Goal: Task Accomplishment & Management: Manage account settings

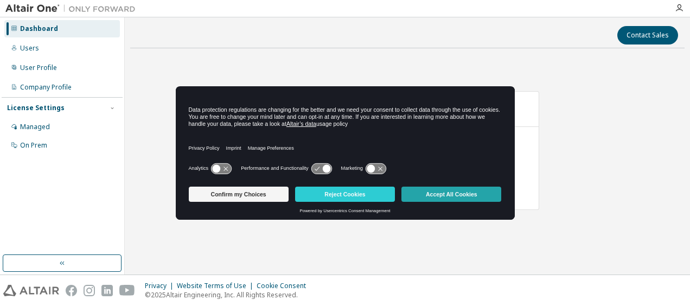
click at [431, 199] on button "Accept All Cookies" at bounding box center [452, 194] width 100 height 15
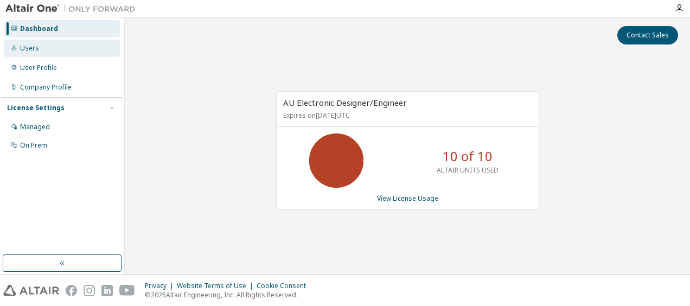
click at [79, 54] on div "Users" at bounding box center [62, 48] width 116 height 17
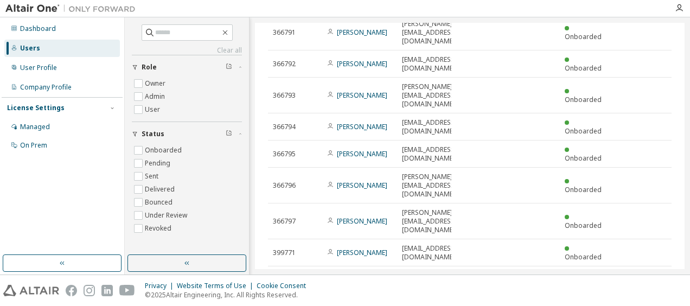
scroll to position [137, 0]
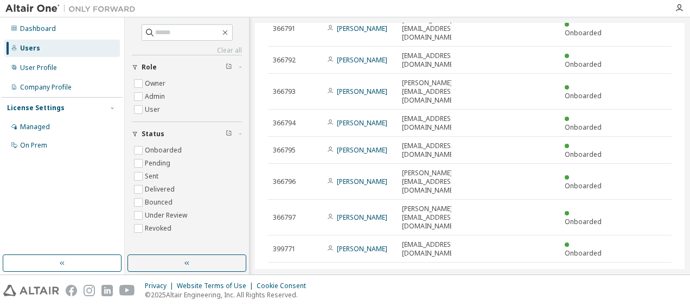
click at [638, 269] on icon "button" at bounding box center [644, 275] width 13 height 13
type input "*"
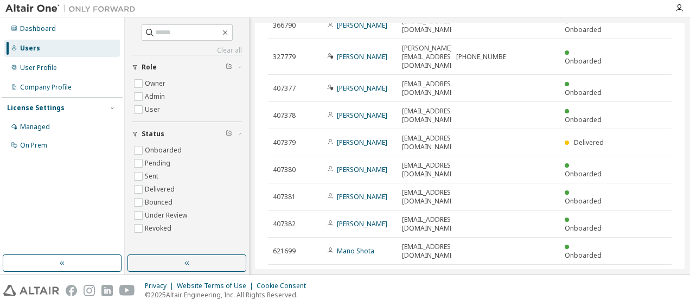
scroll to position [110, 0]
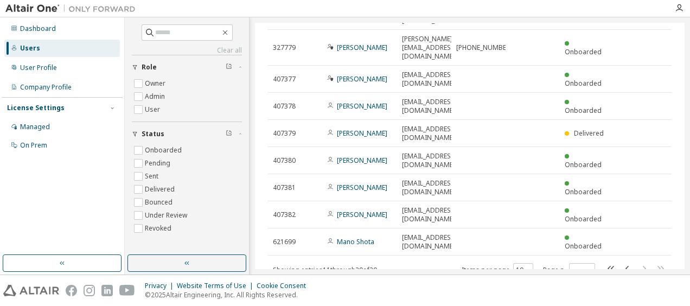
drag, startPoint x: 677, startPoint y: 198, endPoint x: 680, endPoint y: 191, distance: 7.4
click at [680, 191] on div "Users (20) More Actions Import From CSV Export To CSV Add User Clear Load Save …" at bounding box center [470, 146] width 430 height 246
drag, startPoint x: 677, startPoint y: 179, endPoint x: 686, endPoint y: 171, distance: 12.3
click at [686, 171] on div "Clear all Status Onboarded Pending Sent Delivered Bounced Under Review Revoked …" at bounding box center [408, 145] width 566 height 257
drag, startPoint x: 686, startPoint y: 171, endPoint x: 680, endPoint y: 154, distance: 18.5
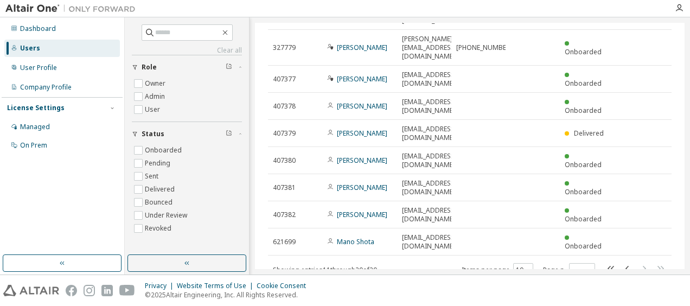
click at [680, 154] on div "Clear all Status Onboarded Pending Sent Delivered Bounced Under Review Revoked …" at bounding box center [408, 145] width 566 height 257
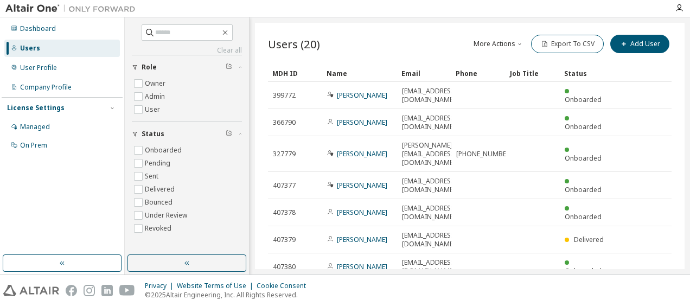
scroll to position [2, 0]
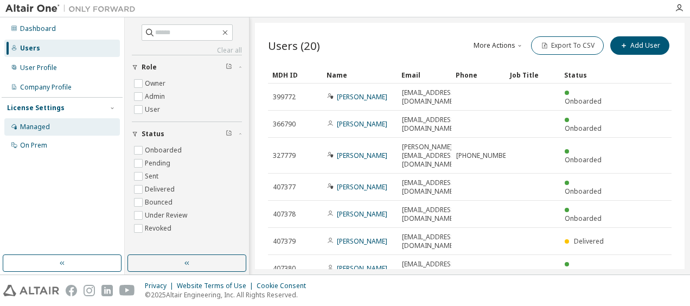
click at [51, 130] on div "Managed" at bounding box center [62, 126] width 116 height 17
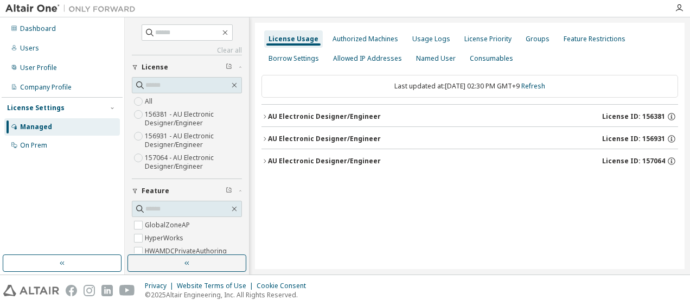
click at [264, 118] on icon "button" at bounding box center [265, 116] width 7 height 7
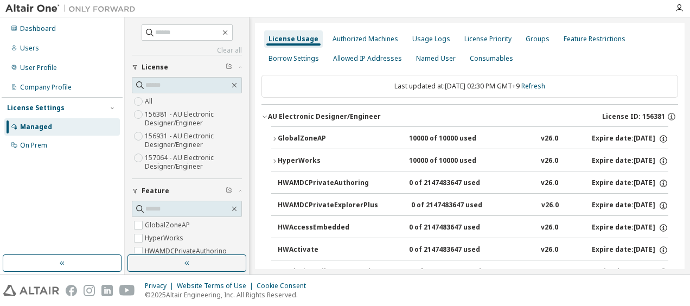
click at [264, 118] on icon "button" at bounding box center [265, 116] width 7 height 7
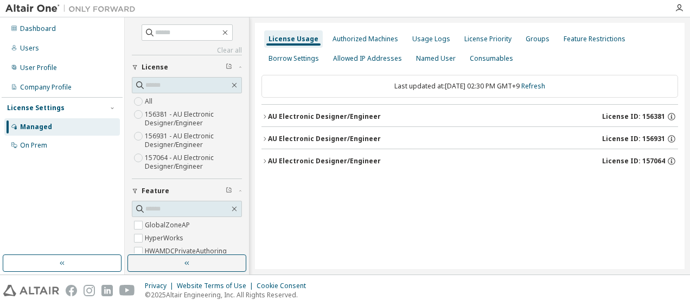
click at [267, 136] on icon "button" at bounding box center [265, 139] width 7 height 7
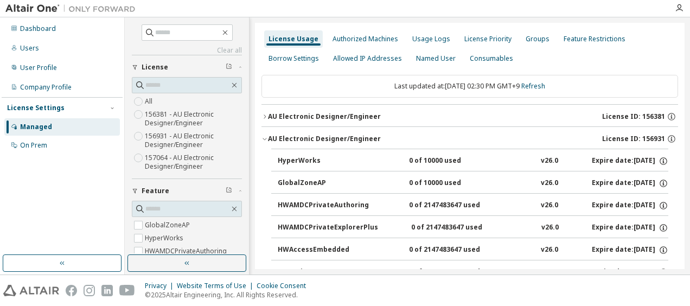
click at [263, 138] on icon "button" at bounding box center [265, 139] width 7 height 7
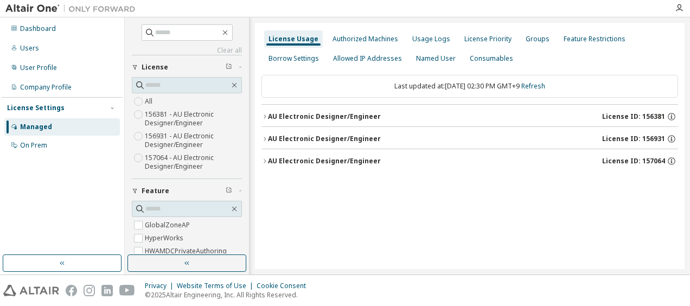
click at [265, 160] on icon "button" at bounding box center [265, 161] width 7 height 7
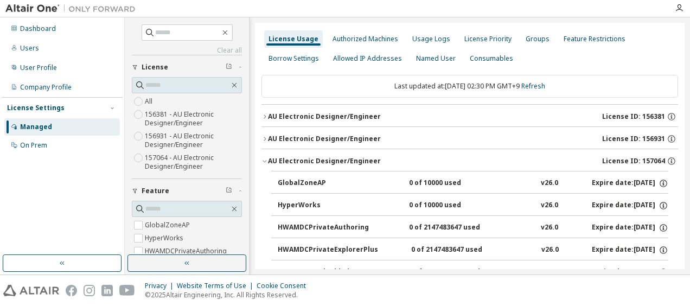
click at [264, 142] on button "AU Electronic Designer/Engineer License ID: 156931" at bounding box center [470, 139] width 417 height 24
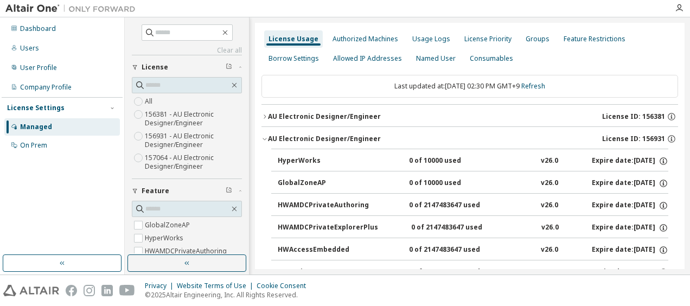
click at [263, 115] on icon "button" at bounding box center [265, 116] width 7 height 7
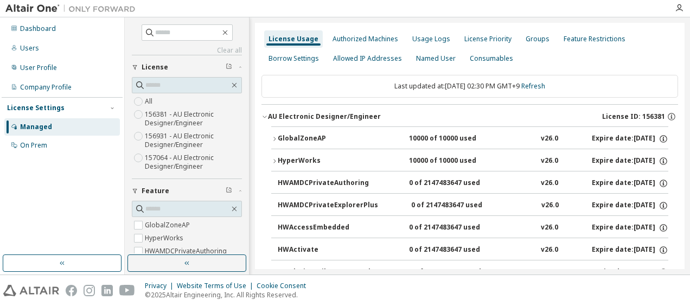
click at [274, 141] on button "GlobalZoneAP 10000 of 10000 used v26.0 Expire date: [DATE]" at bounding box center [469, 139] width 397 height 24
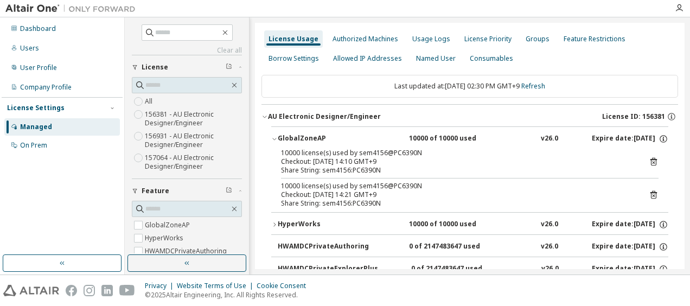
click at [277, 225] on icon "button" at bounding box center [274, 224] width 7 height 7
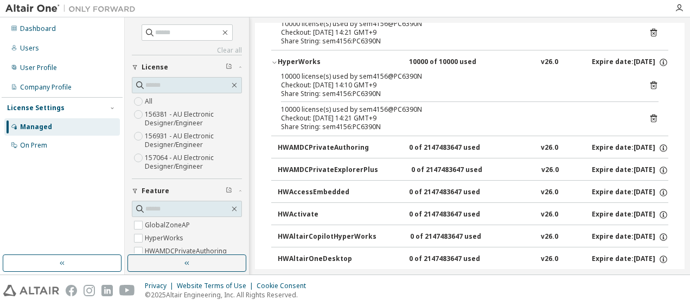
scroll to position [139, 0]
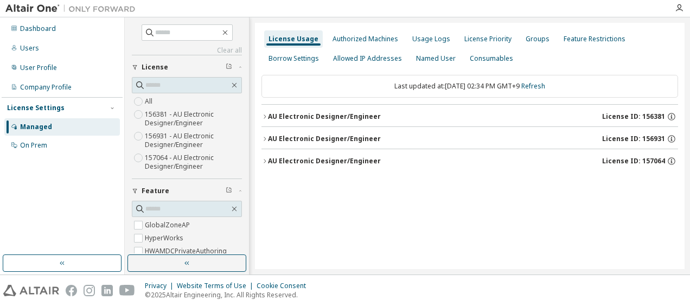
click at [314, 118] on div "AU Electronic Designer/Engineer" at bounding box center [324, 116] width 113 height 9
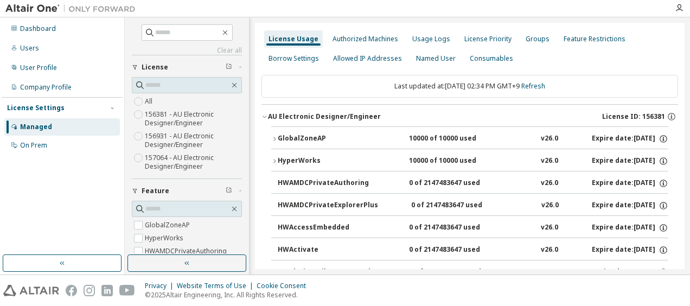
click at [313, 140] on div "GlobalZoneAP" at bounding box center [327, 139] width 98 height 10
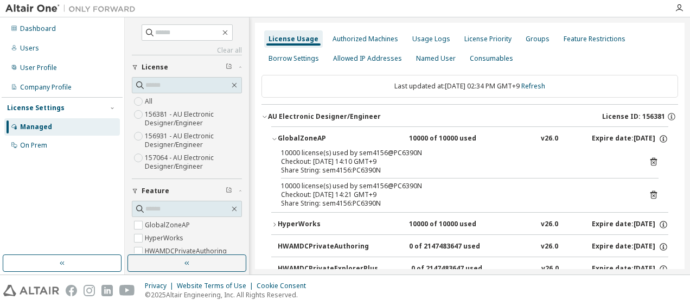
click at [647, 45] on div "License Usage Authorized Machines Usage Logs License Priority Groups Feature Re…" at bounding box center [470, 48] width 417 height 39
click at [53, 33] on div "Dashboard" at bounding box center [38, 28] width 36 height 9
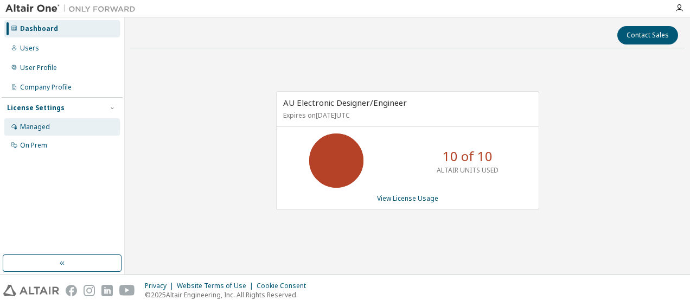
click at [61, 128] on div "Managed" at bounding box center [62, 126] width 116 height 17
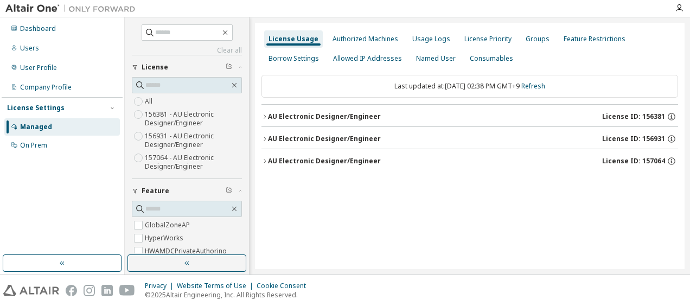
click at [324, 118] on div "AU Electronic Designer/Engineer" at bounding box center [324, 116] width 113 height 9
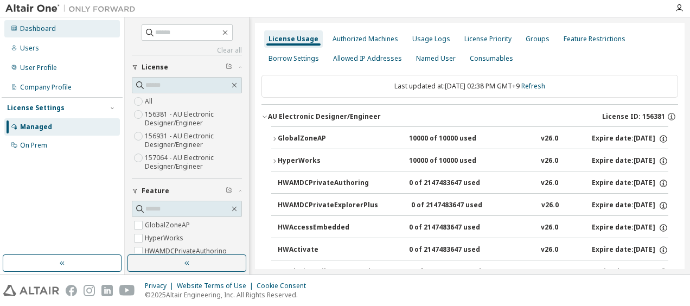
click at [58, 33] on div "Dashboard" at bounding box center [62, 28] width 116 height 17
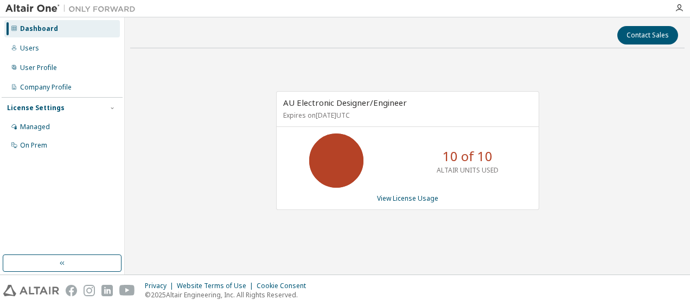
click at [469, 226] on div "AU Electronic Designer/Engineer Expires on November 18, 2025 UTC 10 of 10 ALTAI…" at bounding box center [407, 156] width 555 height 199
click at [412, 196] on link "View License Usage" at bounding box center [407, 198] width 61 height 9
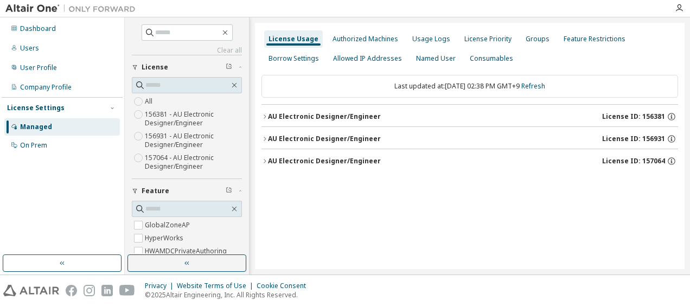
click at [175, 117] on label "156381 - AU Electronic Designer/Engineer" at bounding box center [193, 119] width 97 height 22
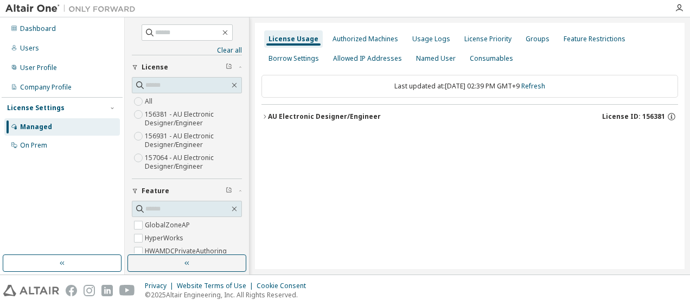
click at [351, 122] on button "AU Electronic Designer/Engineer License ID: 156381" at bounding box center [470, 117] width 417 height 24
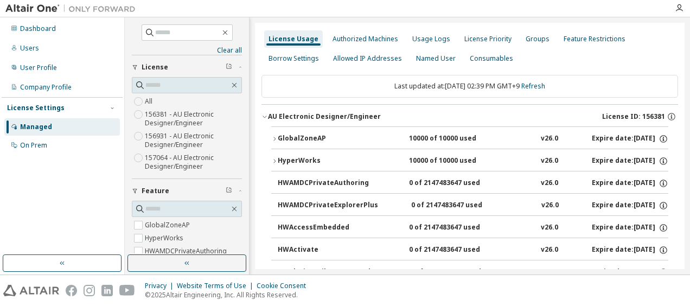
click at [351, 136] on div "GlobalZoneAP" at bounding box center [327, 139] width 98 height 10
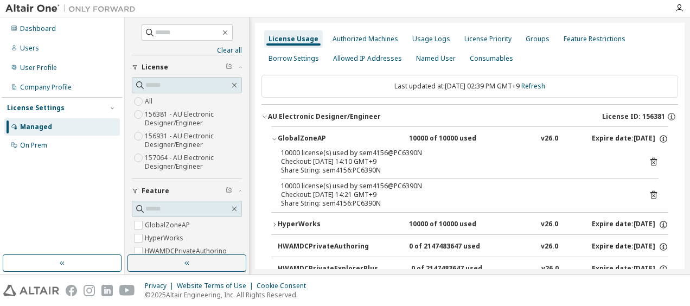
click at [351, 136] on div "GlobalZoneAP" at bounding box center [327, 139] width 98 height 10
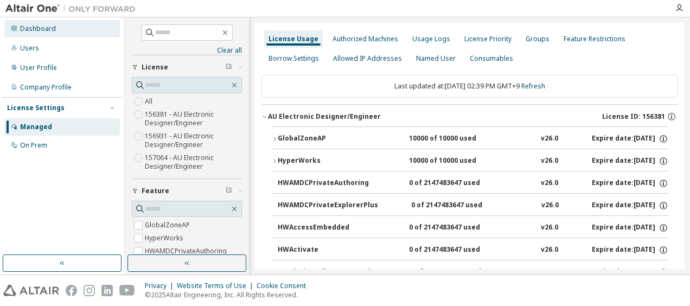
click at [58, 24] on div "Dashboard" at bounding box center [62, 28] width 116 height 17
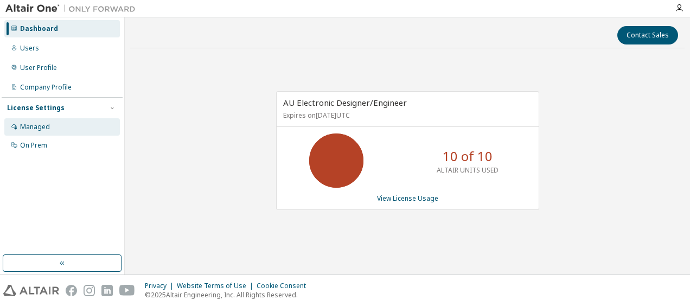
click at [54, 121] on div "Managed" at bounding box center [62, 126] width 116 height 17
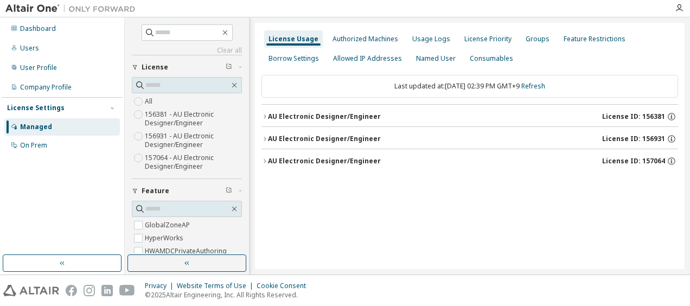
click at [177, 121] on label "156381 - AU Electronic Designer/Engineer" at bounding box center [193, 119] width 97 height 22
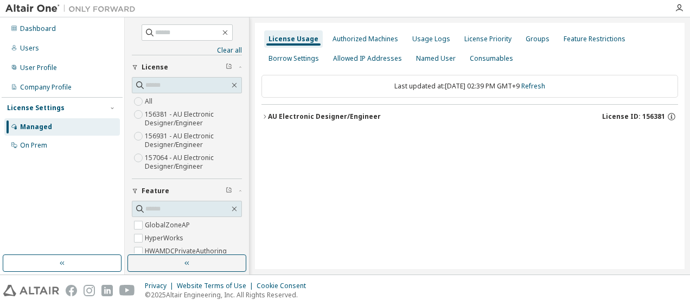
click at [340, 113] on div "AU Electronic Designer/Engineer" at bounding box center [324, 116] width 113 height 9
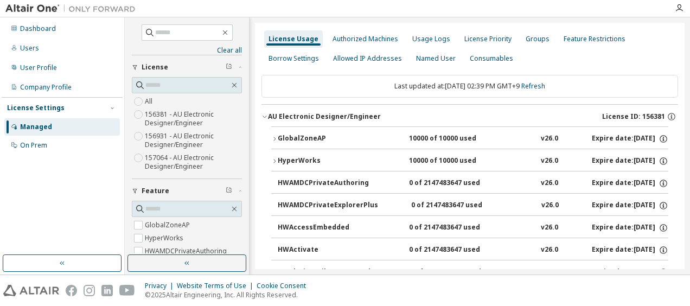
click at [341, 131] on button "GlobalZoneAP 10000 of 10000 used v26.0 Expire date: [DATE]" at bounding box center [469, 139] width 397 height 24
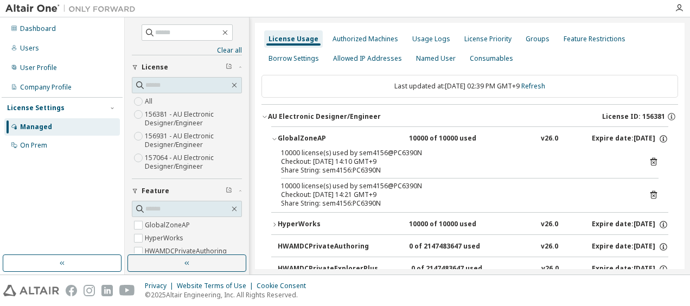
click at [430, 157] on div "Checkout: 2025-10-08 14:10 GMT+9" at bounding box center [457, 161] width 352 height 9
click at [59, 29] on div "Dashboard" at bounding box center [62, 28] width 116 height 17
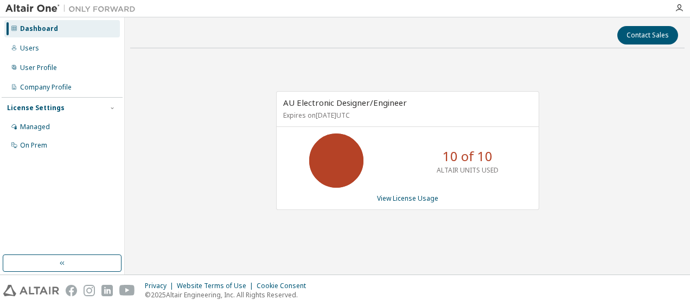
click at [623, 84] on div "AU Electronic Designer/Engineer Expires on November 18, 2025 UTC 10 of 10 ALTAI…" at bounding box center [407, 156] width 555 height 199
click at [43, 124] on div "Managed" at bounding box center [35, 127] width 30 height 9
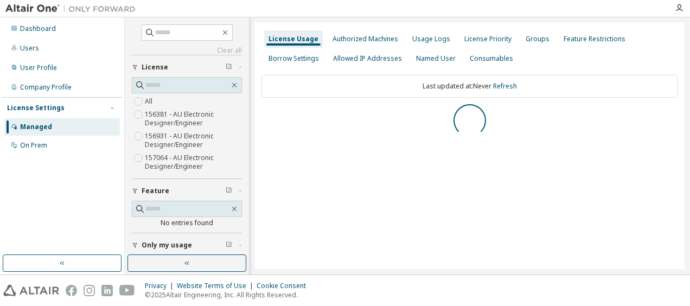
click at [189, 116] on label "156381 - AU Electronic Designer/Engineer" at bounding box center [193, 119] width 97 height 22
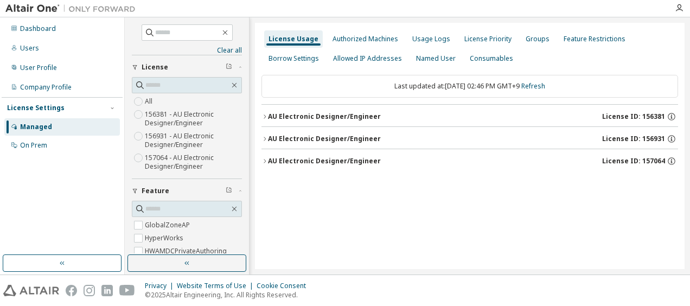
click at [359, 116] on div "AU Electronic Designer/Engineer" at bounding box center [324, 116] width 113 height 9
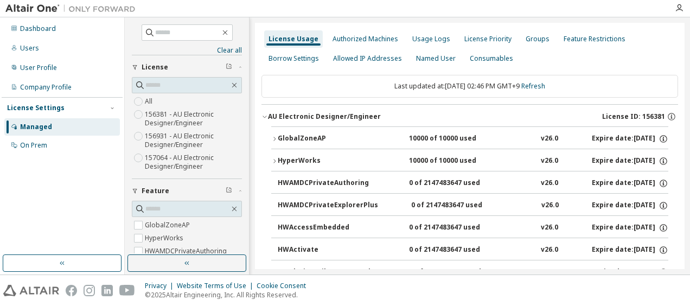
click at [348, 135] on div "GlobalZoneAP" at bounding box center [327, 139] width 98 height 10
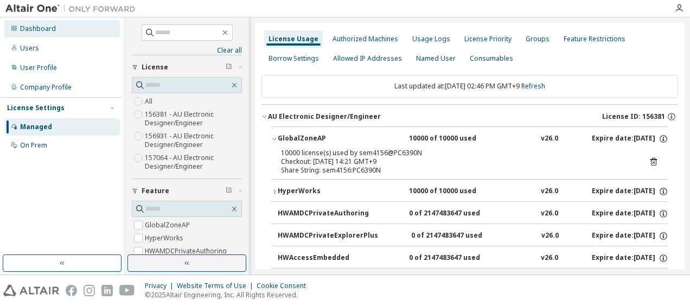
click at [54, 26] on div "Dashboard" at bounding box center [62, 28] width 116 height 17
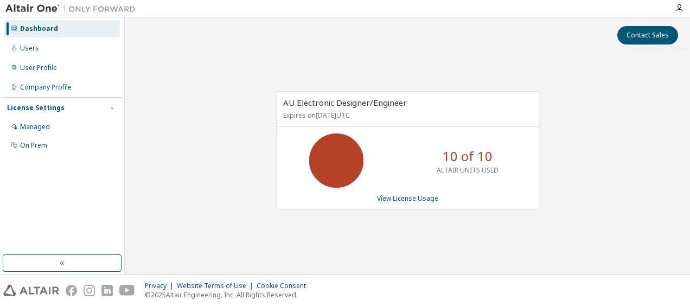
click at [51, 25] on div "Dashboard" at bounding box center [39, 28] width 38 height 9
click at [479, 223] on div "AU Electronic Designer/Engineer Expires on November 18, 2025 UTC 10 of 10 ALTAI…" at bounding box center [407, 156] width 555 height 199
click at [58, 36] on div "Dashboard" at bounding box center [62, 28] width 116 height 17
click at [52, 122] on div "Managed" at bounding box center [62, 126] width 116 height 17
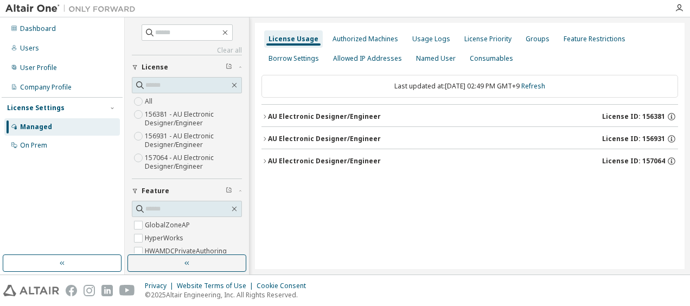
click at [187, 117] on label "156381 - AU Electronic Designer/Engineer" at bounding box center [193, 119] width 97 height 22
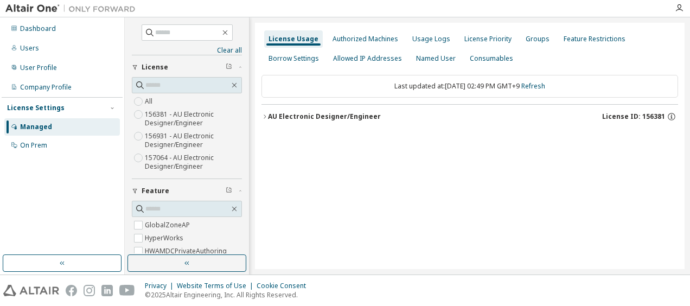
click at [323, 114] on div "AU Electronic Designer/Engineer" at bounding box center [324, 116] width 113 height 9
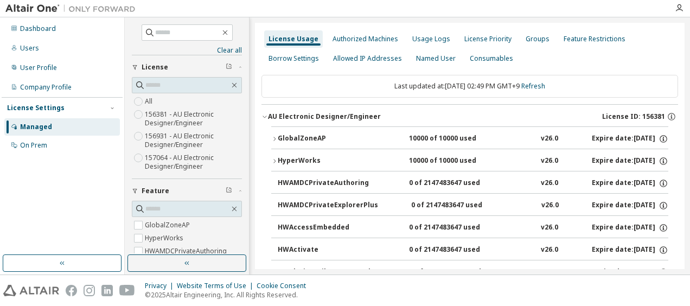
click at [329, 136] on div "GlobalZoneAP" at bounding box center [327, 139] width 98 height 10
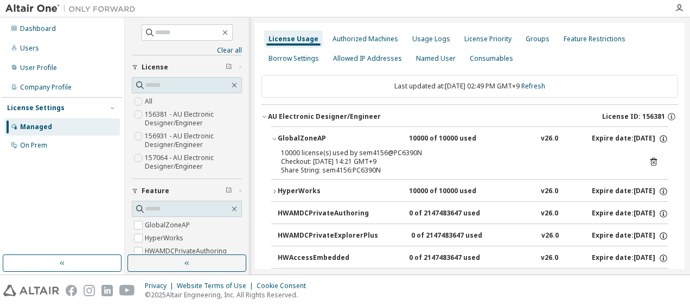
click at [329, 136] on div "GlobalZoneAP" at bounding box center [327, 139] width 98 height 10
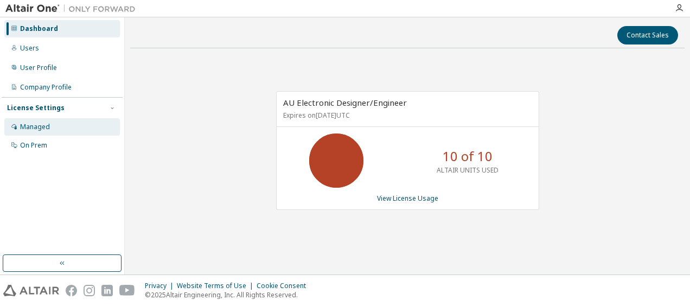
click at [46, 127] on div "Managed" at bounding box center [35, 127] width 30 height 9
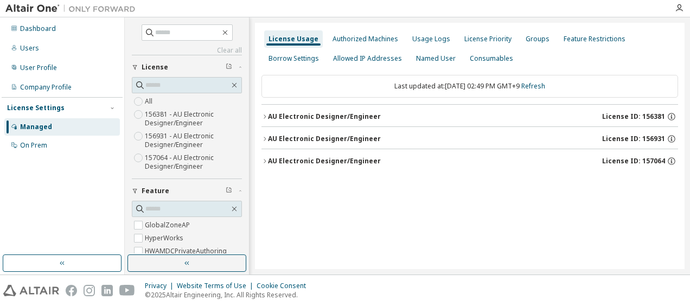
click at [193, 114] on label "156381 - AU Electronic Designer/Engineer" at bounding box center [193, 119] width 97 height 22
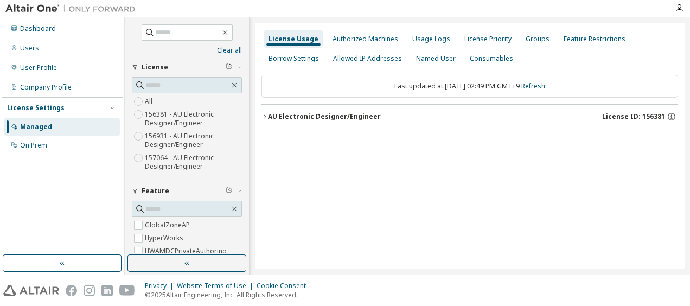
click at [265, 114] on icon "button" at bounding box center [265, 116] width 7 height 7
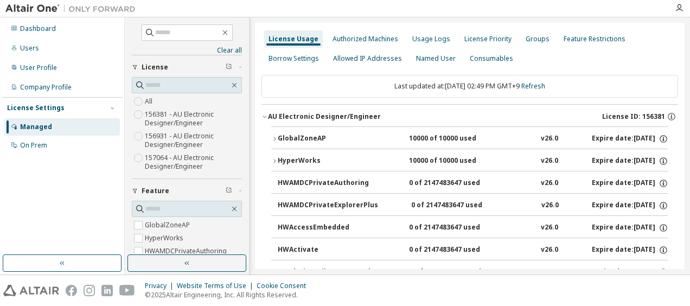
click at [295, 135] on div "GlobalZoneAP" at bounding box center [327, 139] width 98 height 10
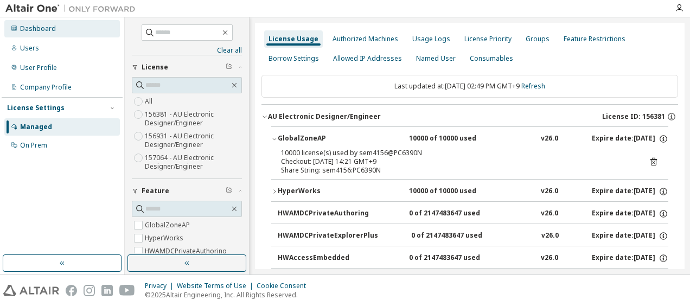
click at [67, 28] on div "Dashboard" at bounding box center [62, 28] width 116 height 17
